Goal: Task Accomplishment & Management: Use online tool/utility

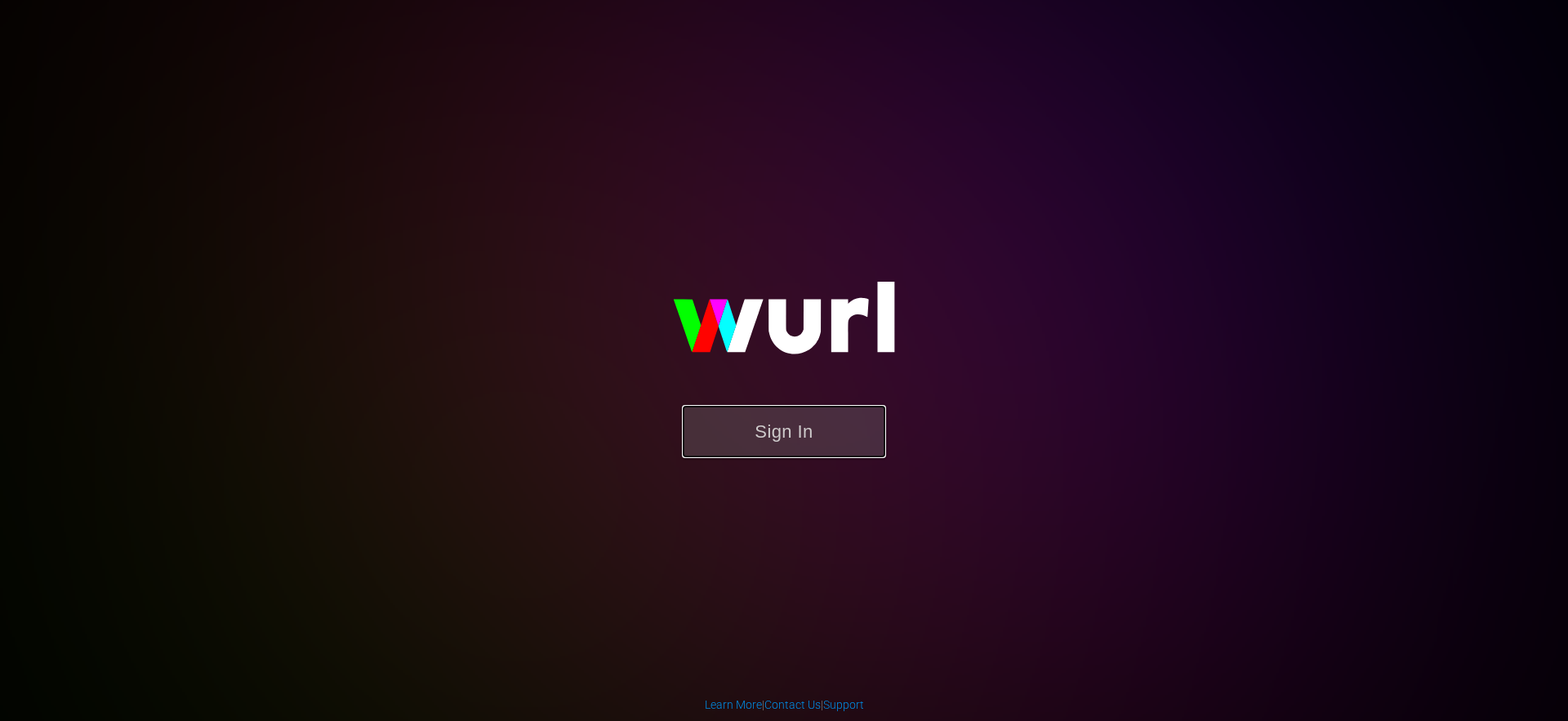
click at [766, 437] on button "Sign In" at bounding box center [784, 431] width 204 height 53
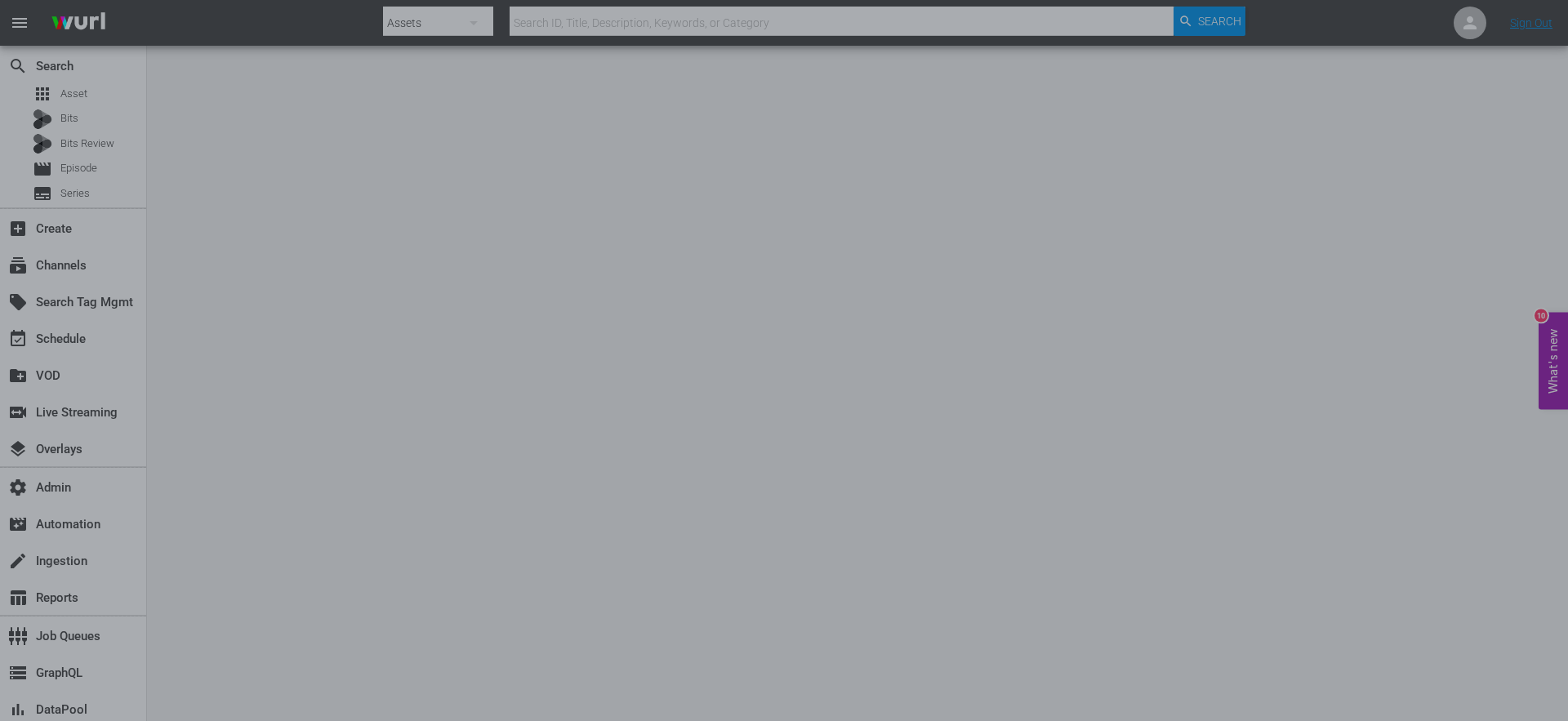
click at [1141, 321] on div at bounding box center [784, 360] width 1568 height 721
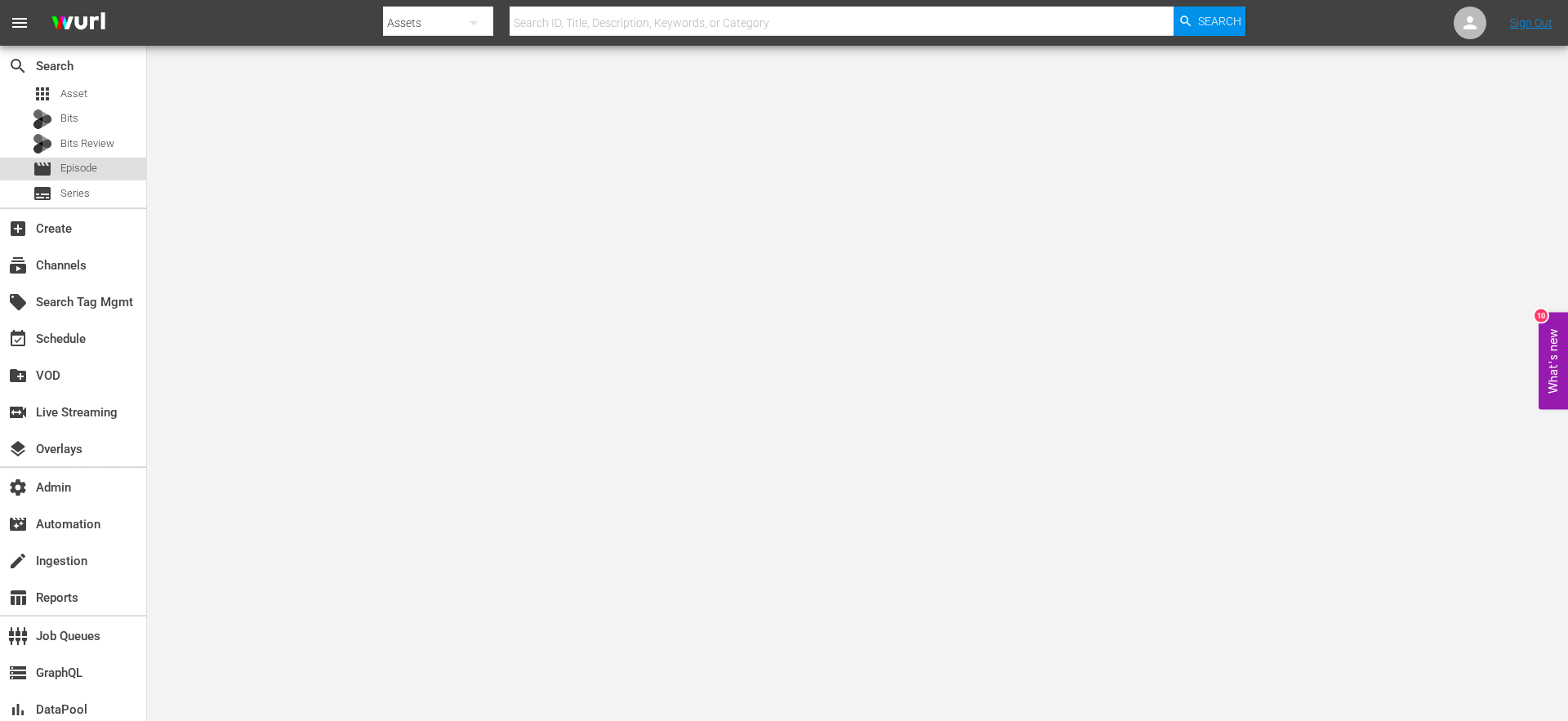
click at [73, 171] on span "Episode" at bounding box center [79, 169] width 37 height 17
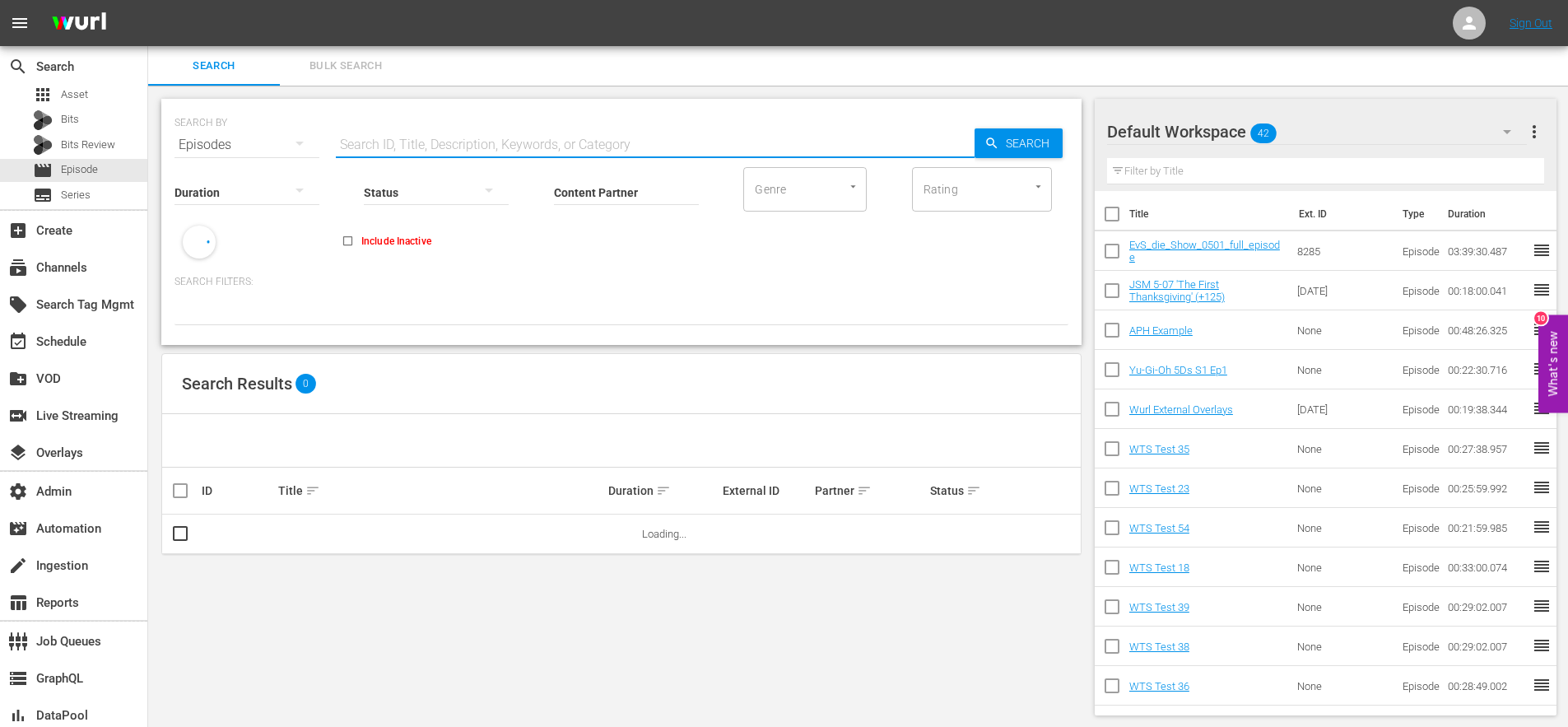
click at [390, 144] on input "text" at bounding box center [654, 145] width 638 height 39
paste input "87976903"
type input "87976903"
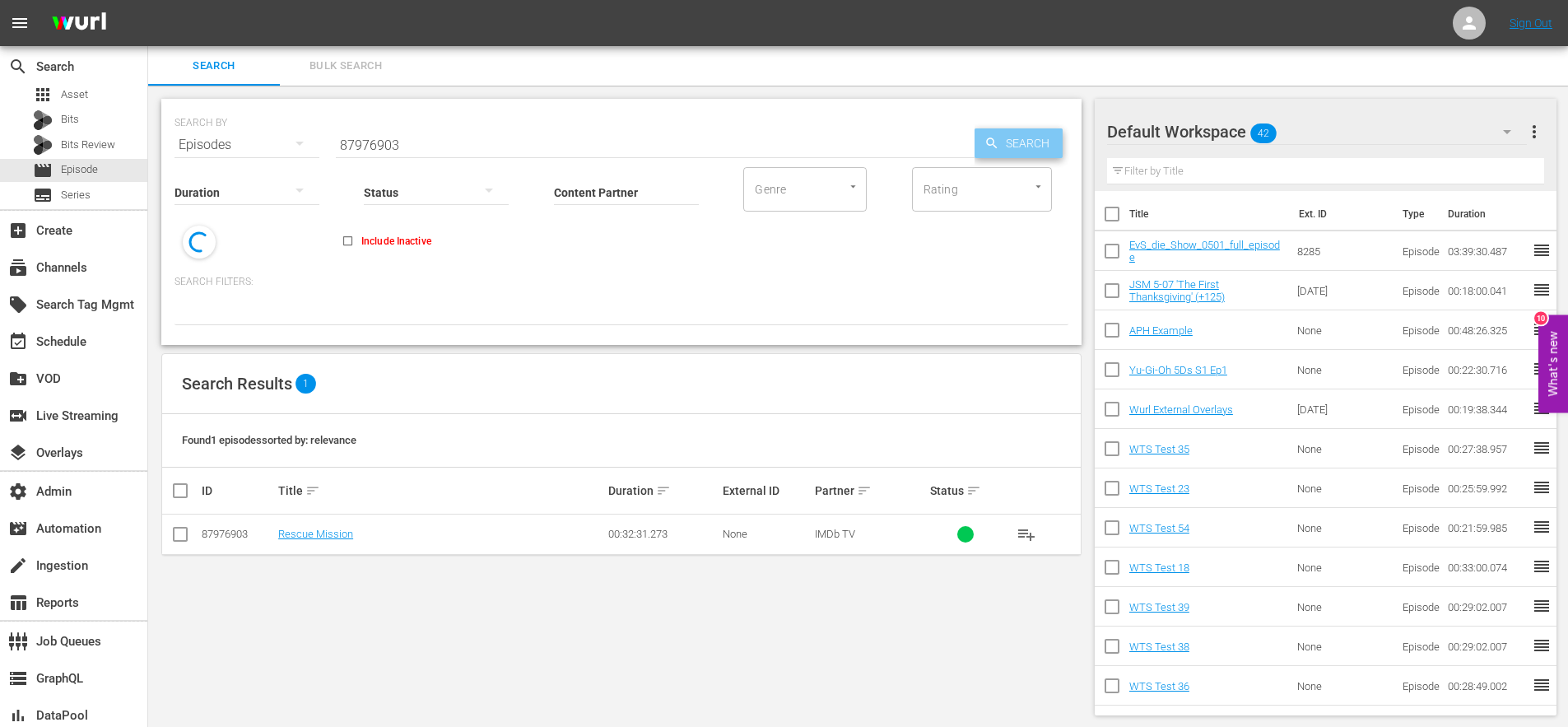
click at [1038, 146] on span "Search" at bounding box center [1031, 143] width 64 height 30
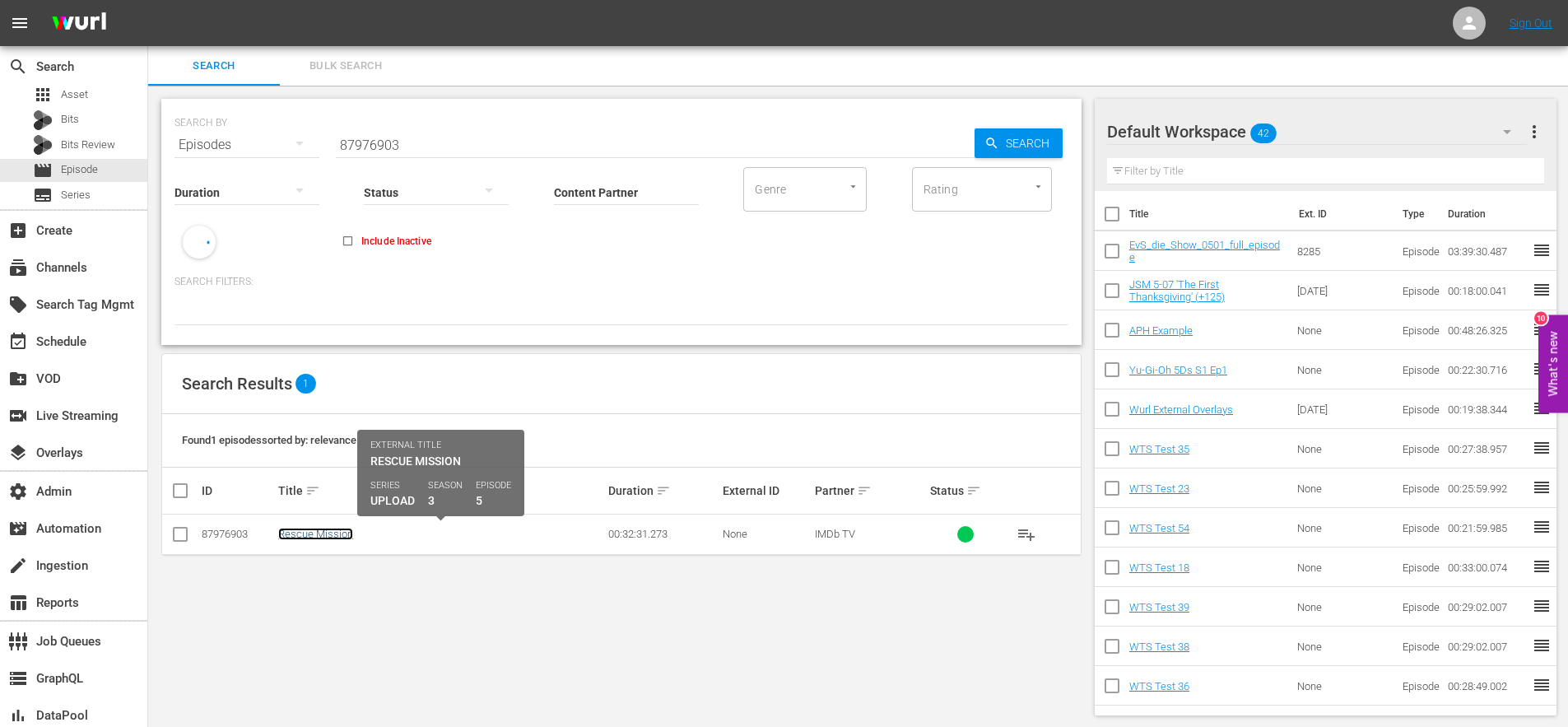
click at [322, 535] on link "Rescue Mission" at bounding box center [316, 534] width 75 height 12
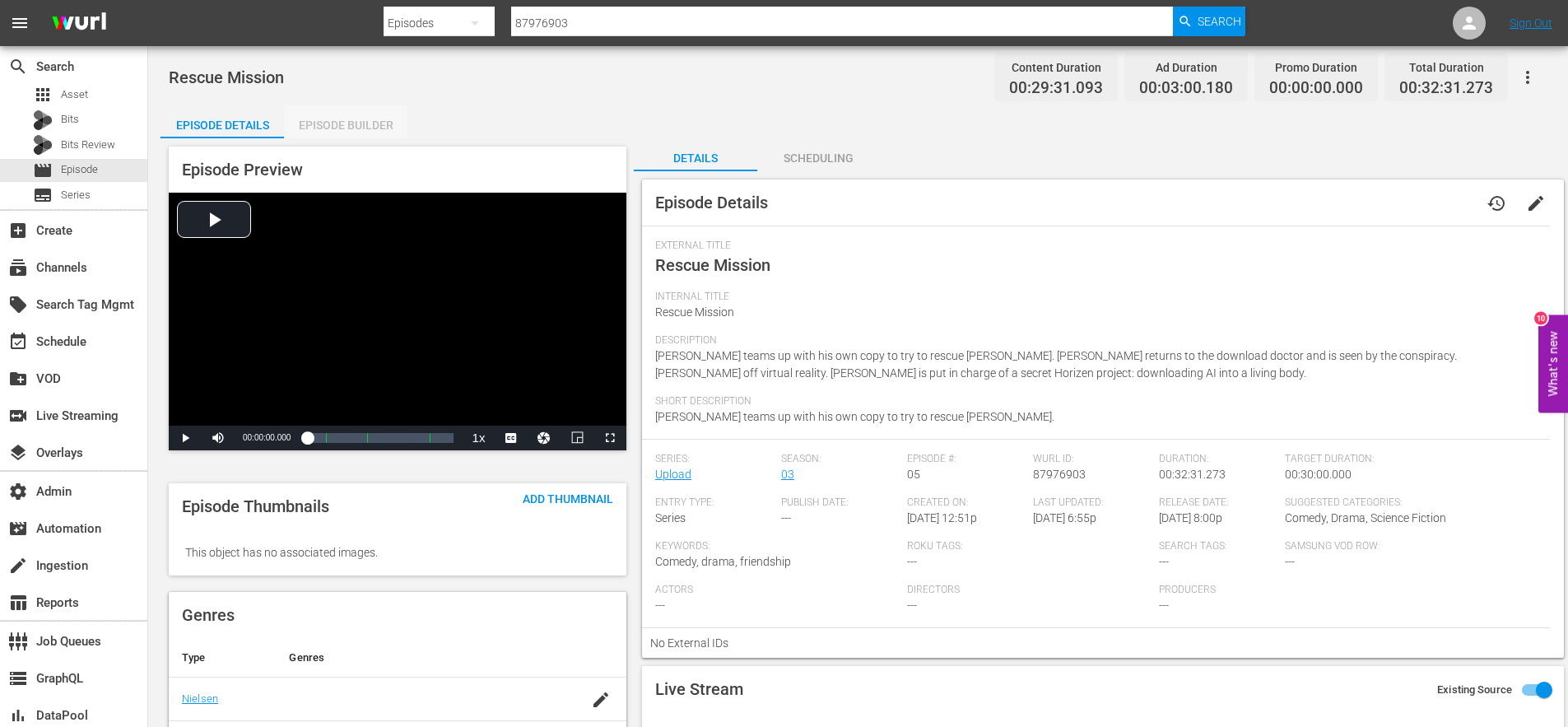
click at [344, 124] on div "Episode Builder" at bounding box center [346, 125] width 123 height 39
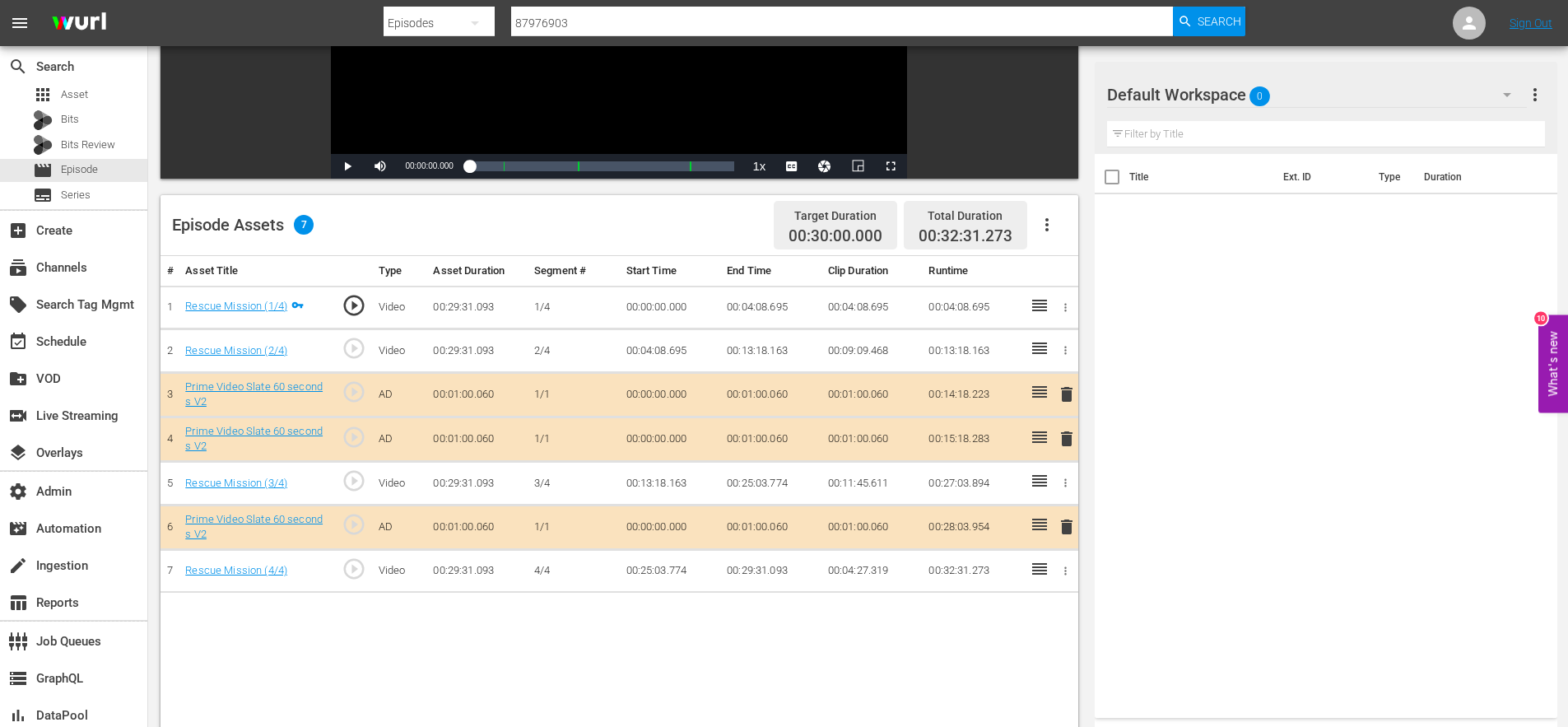
scroll to position [275, 0]
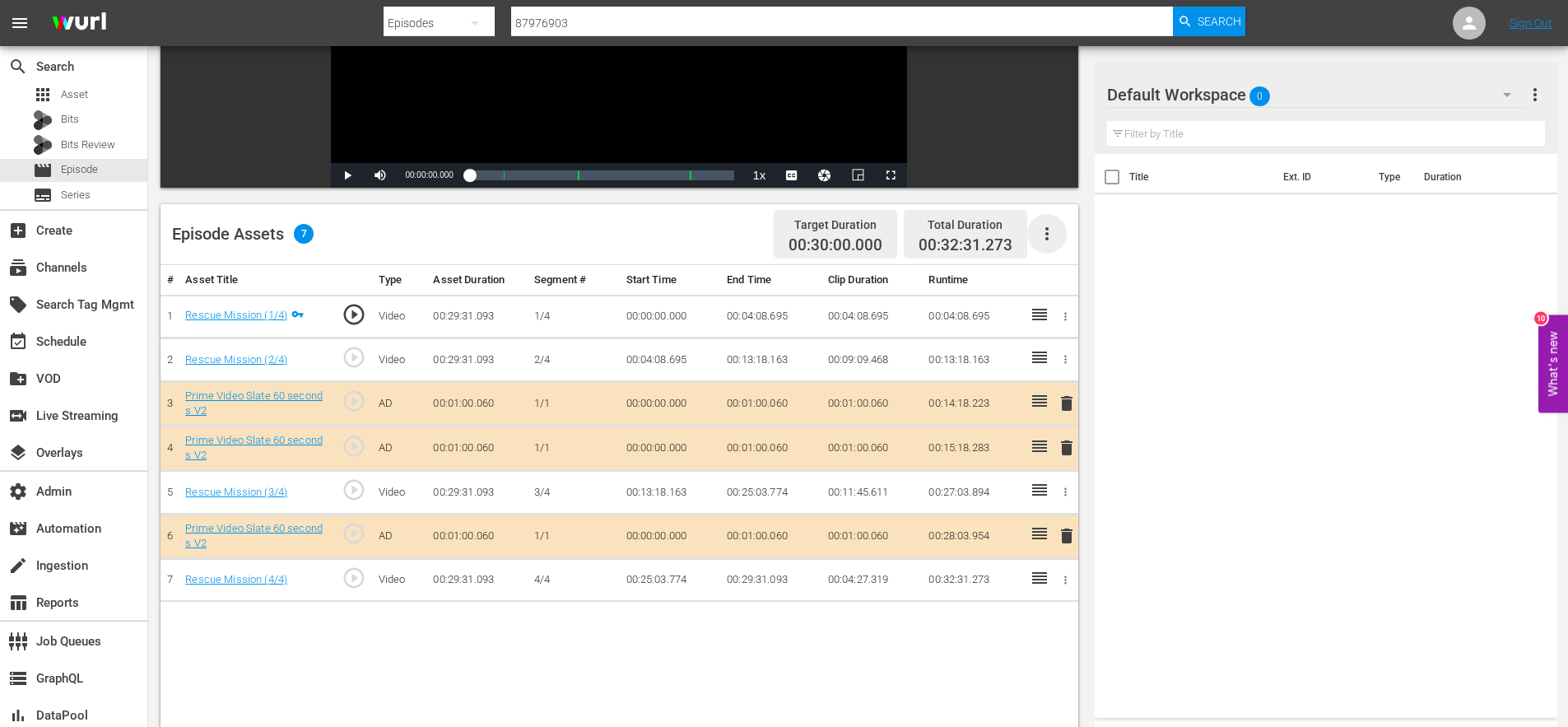
click at [1050, 237] on icon "button" at bounding box center [1047, 234] width 20 height 20
click at [1059, 244] on div "Edit Cue Points" at bounding box center [1096, 240] width 112 height 39
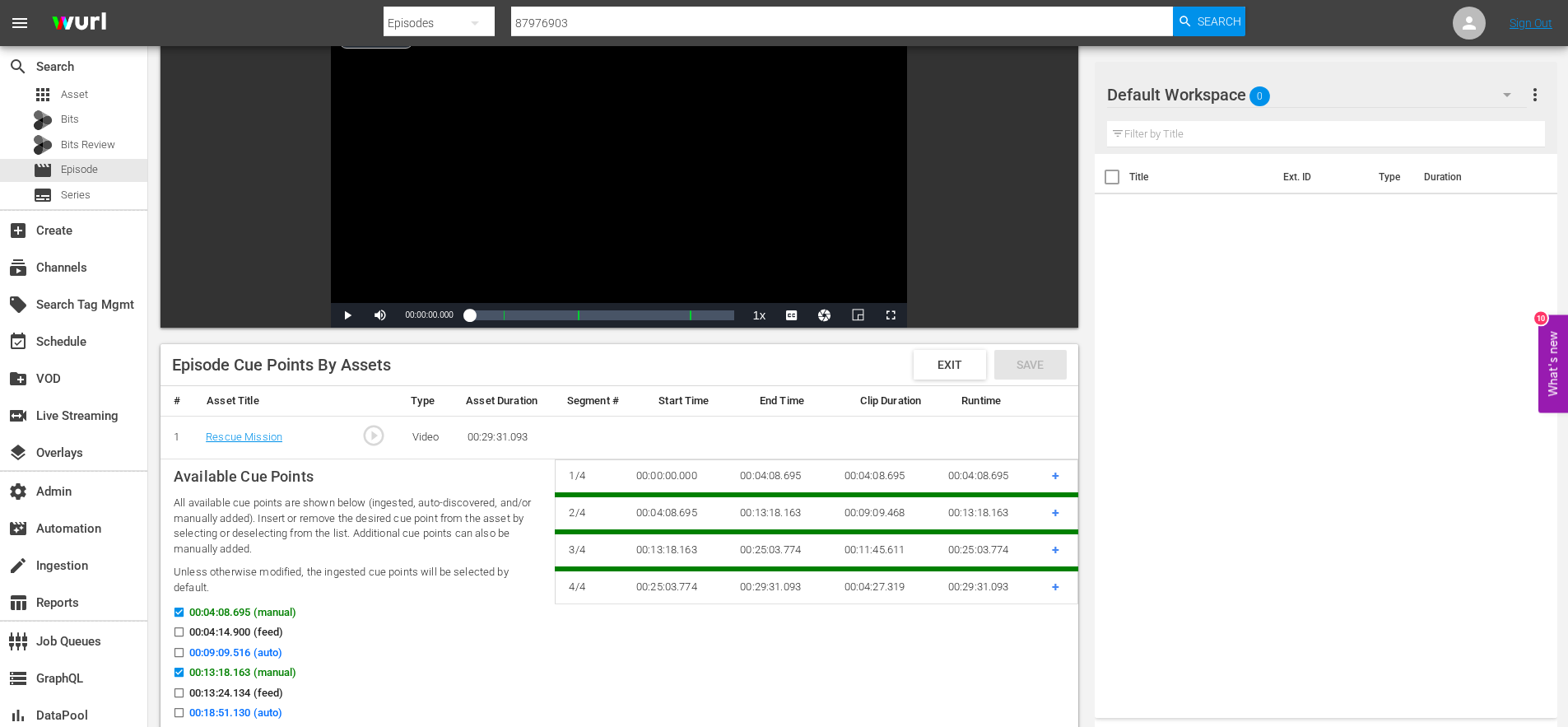
scroll to position [0, 0]
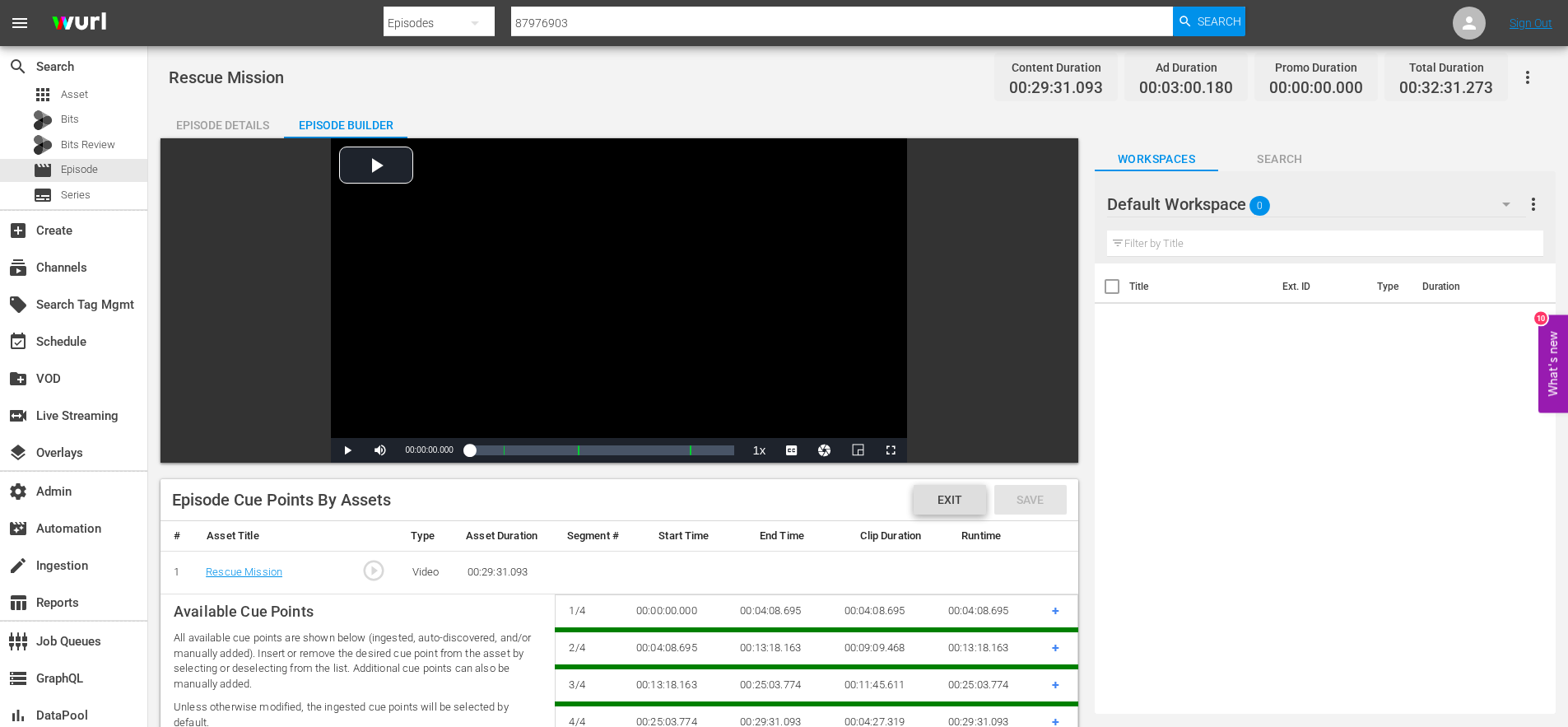
click at [939, 496] on span "Exit" at bounding box center [949, 500] width 51 height 13
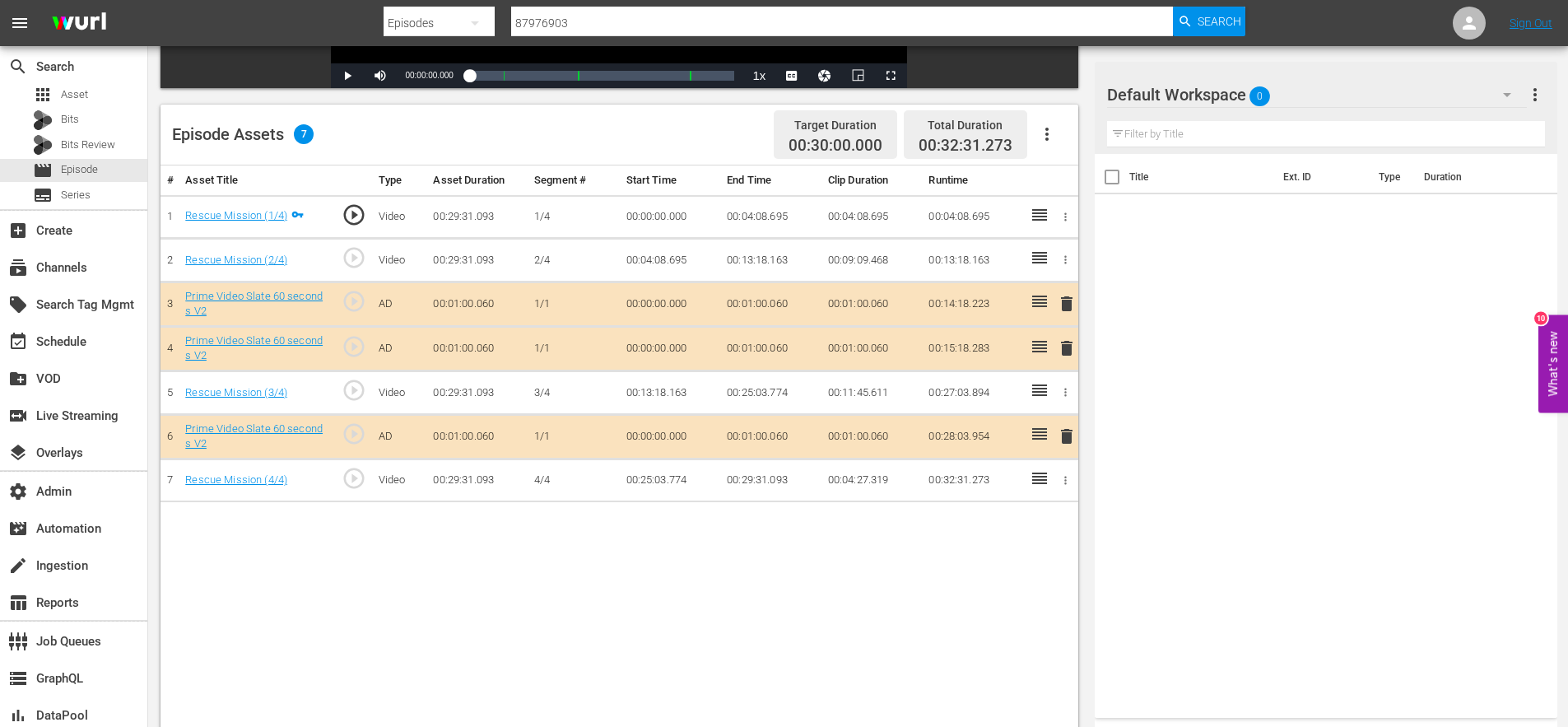
scroll to position [378, 0]
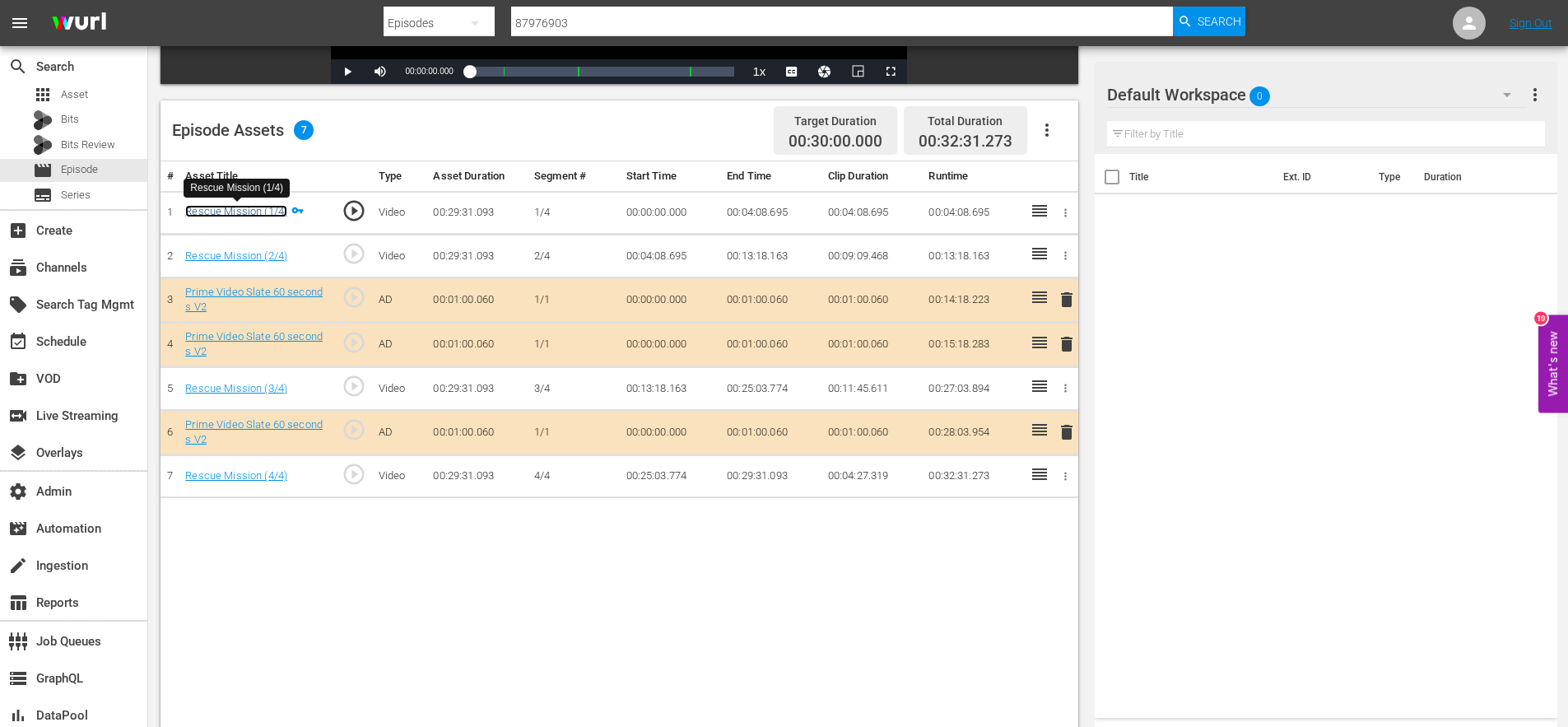
click at [271, 210] on link "Rescue Mission (1/4)" at bounding box center [235, 210] width 102 height 12
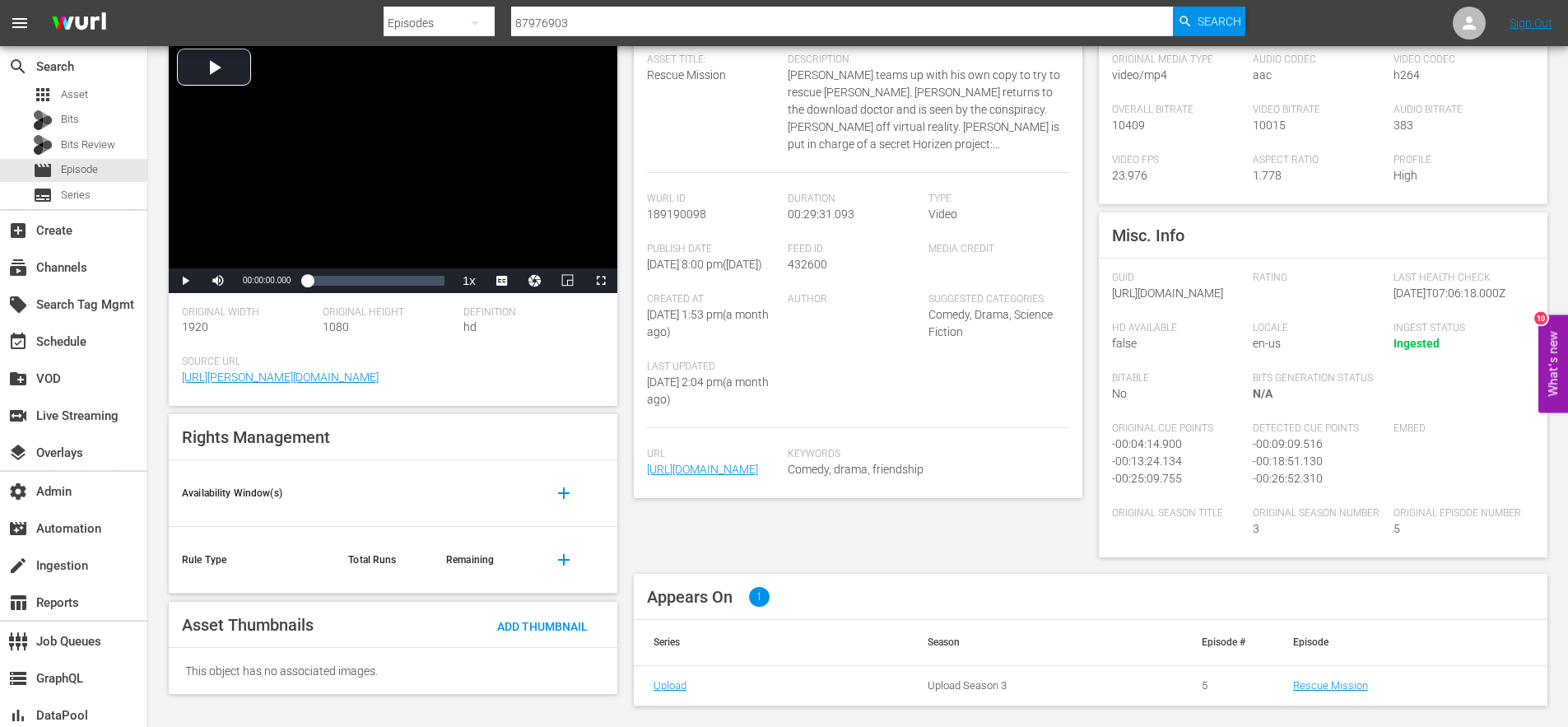
scroll to position [235, 0]
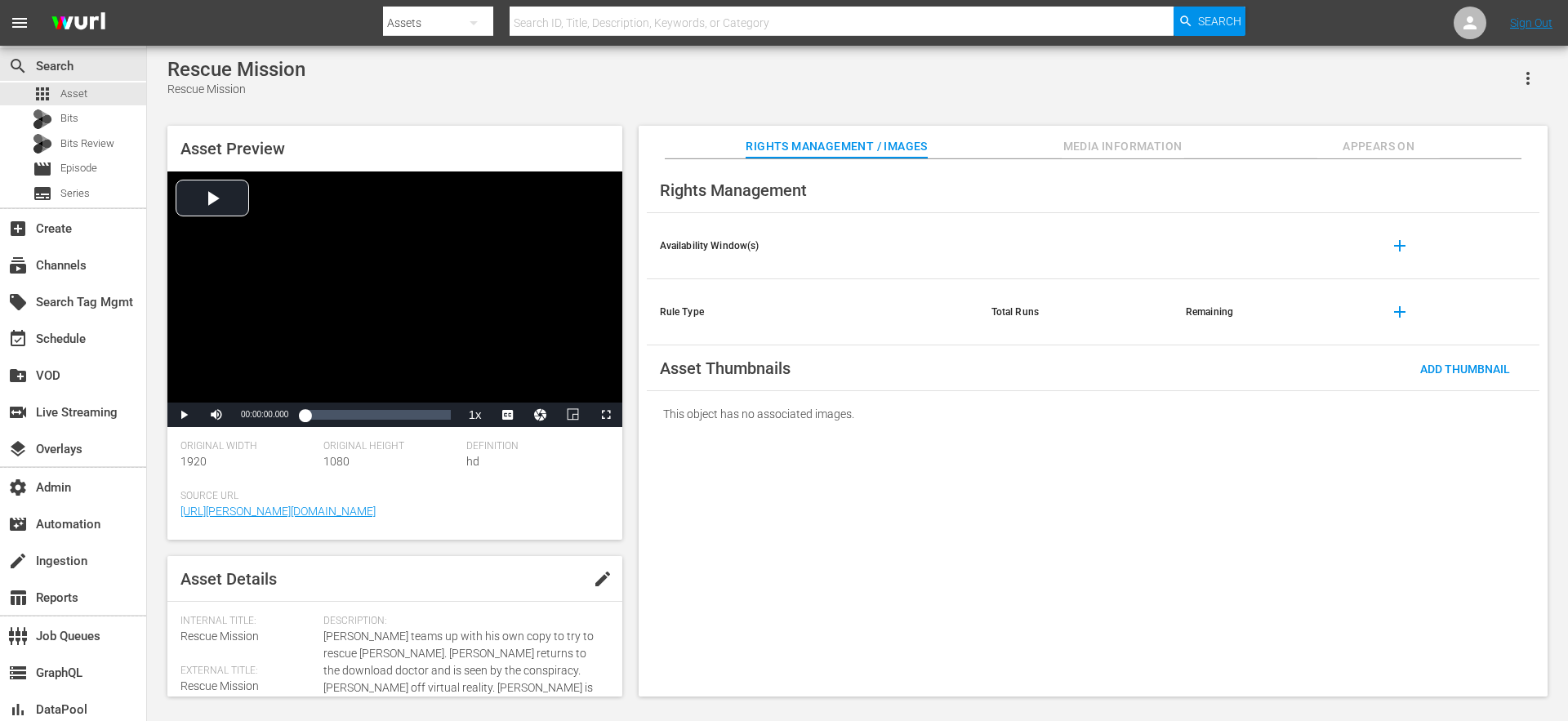
click at [1108, 148] on span "Media Information" at bounding box center [1123, 146] width 122 height 20
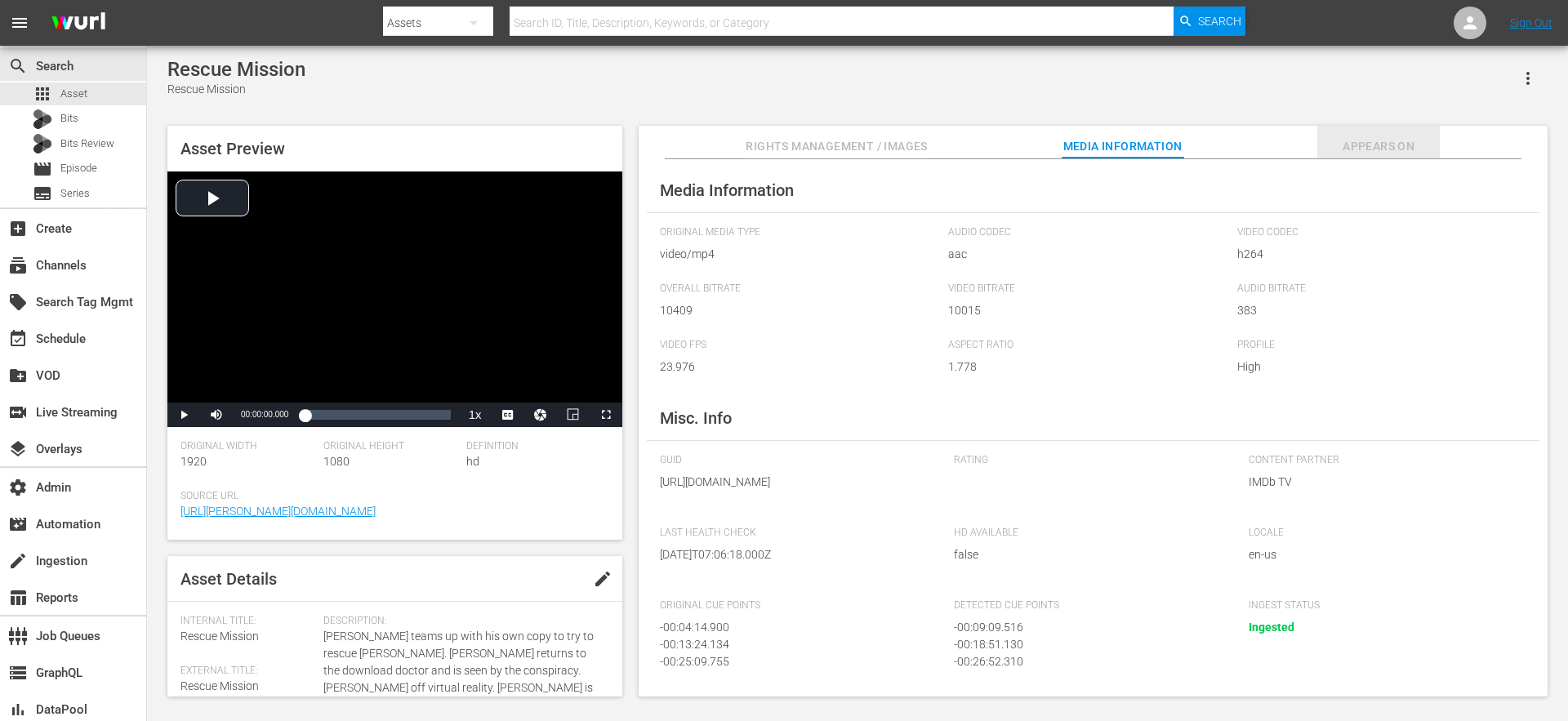
click at [1382, 147] on span "Appears On" at bounding box center [1379, 146] width 122 height 20
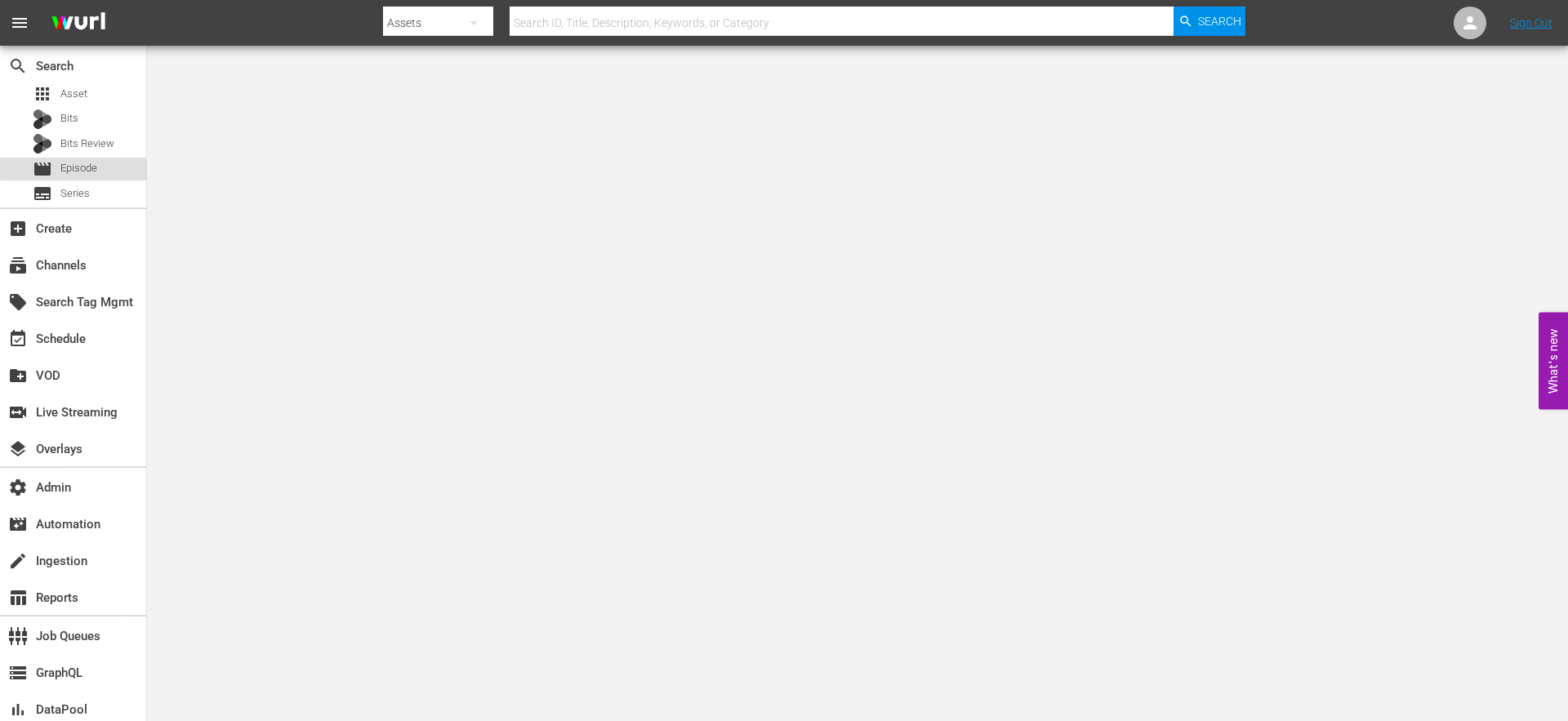
click at [75, 168] on span "Episode" at bounding box center [79, 169] width 37 height 17
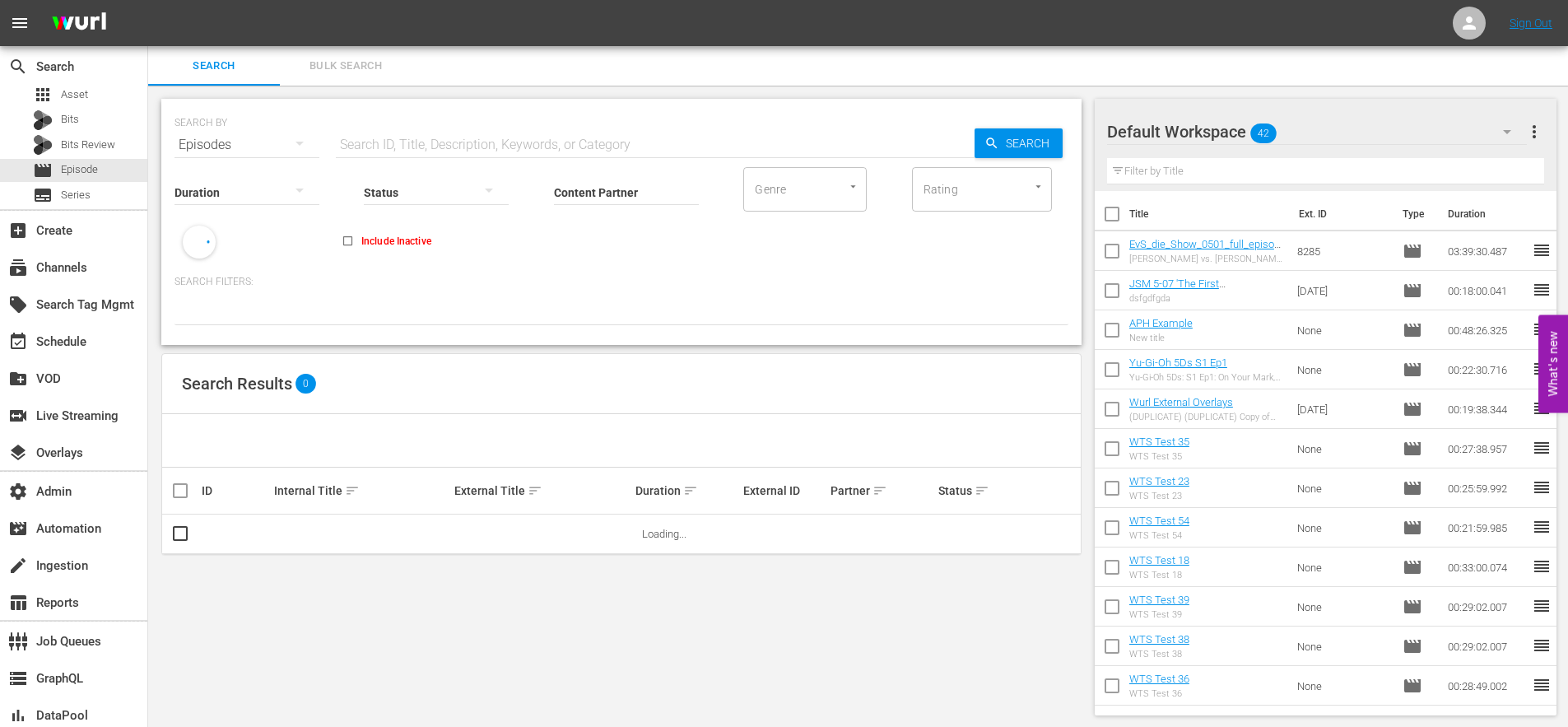
click at [363, 141] on input "text" at bounding box center [654, 145] width 638 height 39
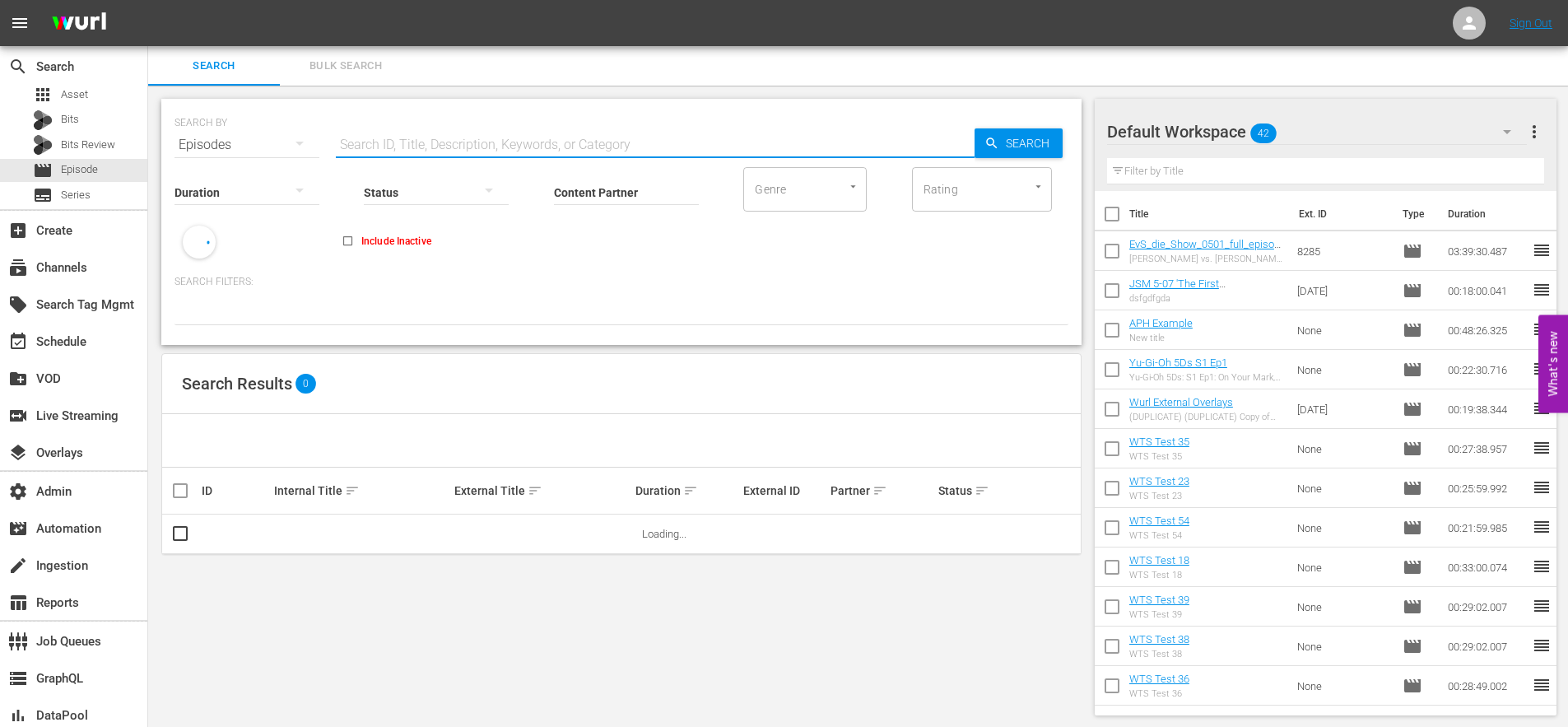
paste input "87976903"
type input "87976903"
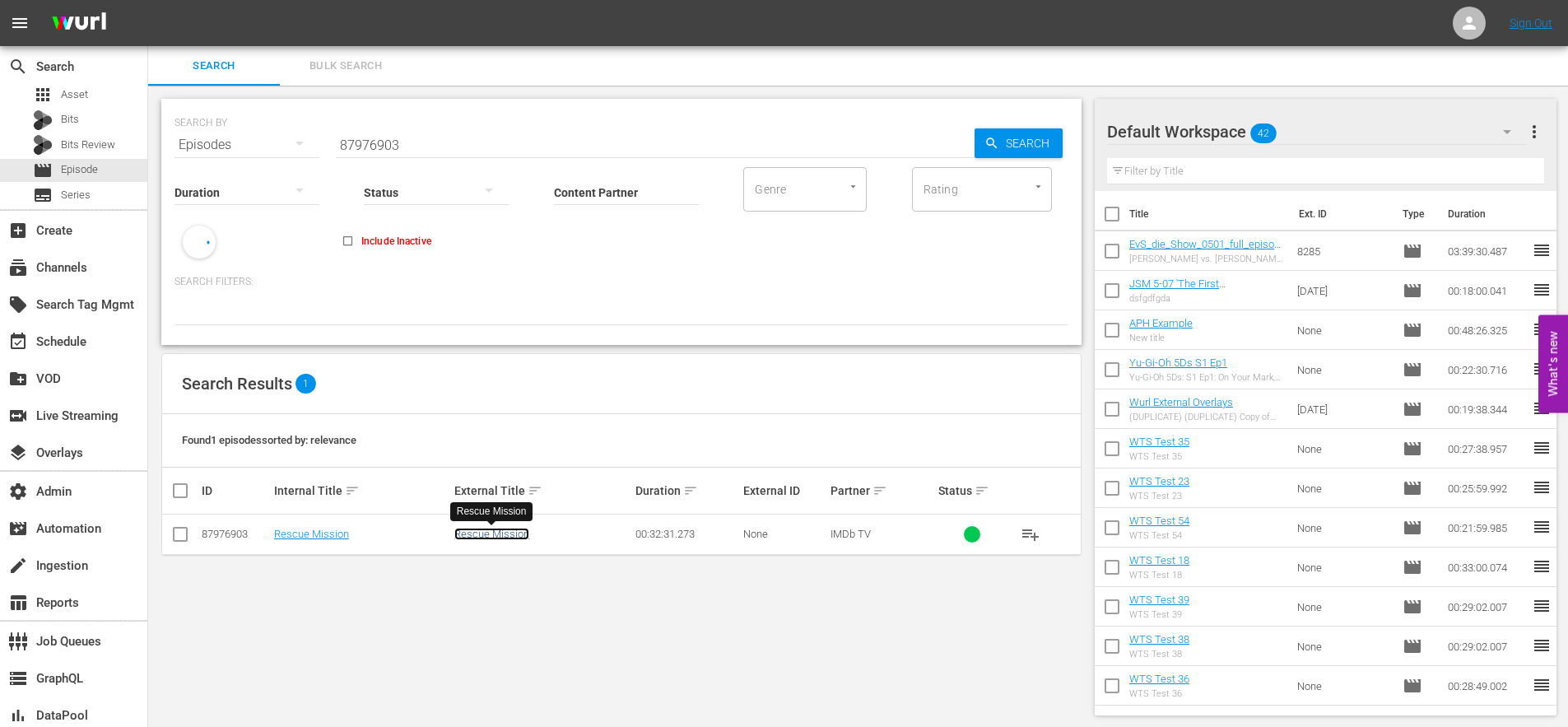
click at [486, 532] on link "Rescue Mission" at bounding box center [492, 534] width 75 height 12
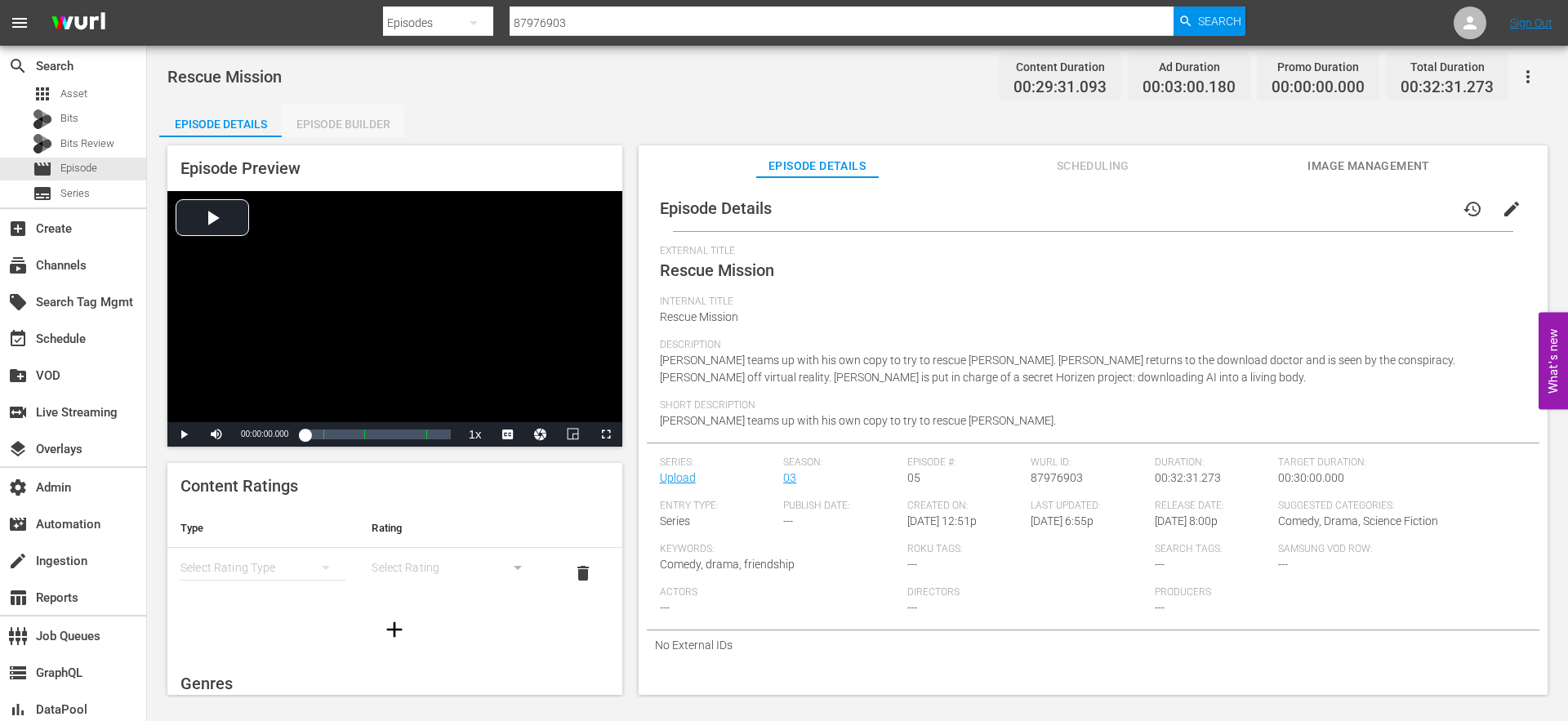
click at [346, 127] on div "Episode Builder" at bounding box center [343, 124] width 122 height 39
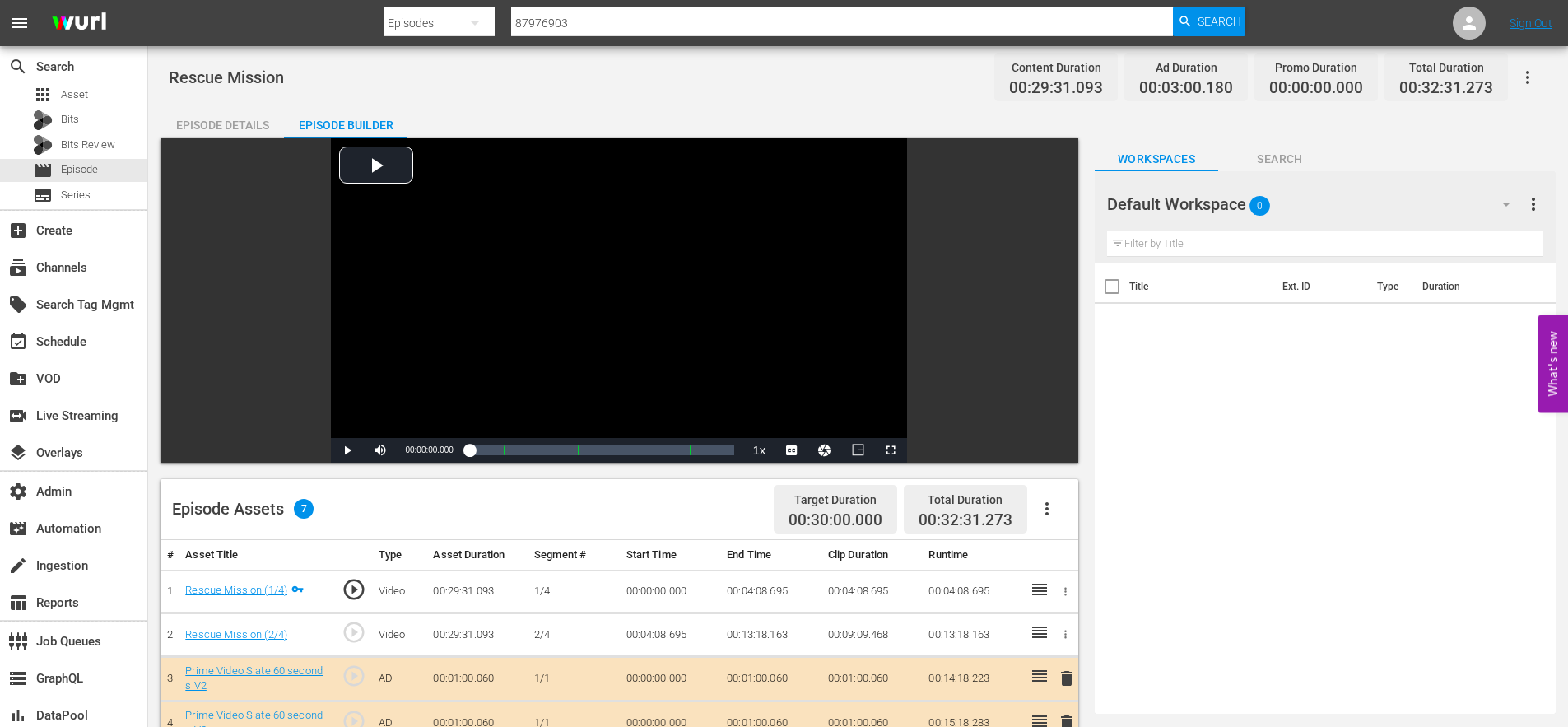
click at [1046, 510] on icon "button" at bounding box center [1047, 508] width 20 height 20
click at [1064, 521] on div "Edit Cue Points" at bounding box center [1096, 515] width 112 height 39
